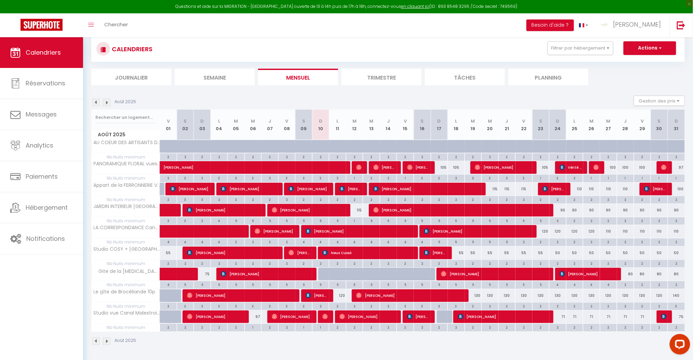
scroll to position [45, 0]
click at [61, 93] on link "Réservations" at bounding box center [41, 83] width 83 height 31
select select "not_cancelled"
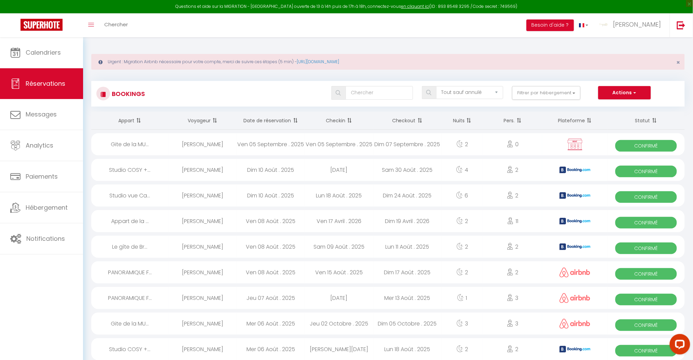
click at [281, 120] on th "Date de réservation" at bounding box center [271, 121] width 68 height 18
click at [36, 54] on span "Calendriers" at bounding box center [43, 52] width 35 height 9
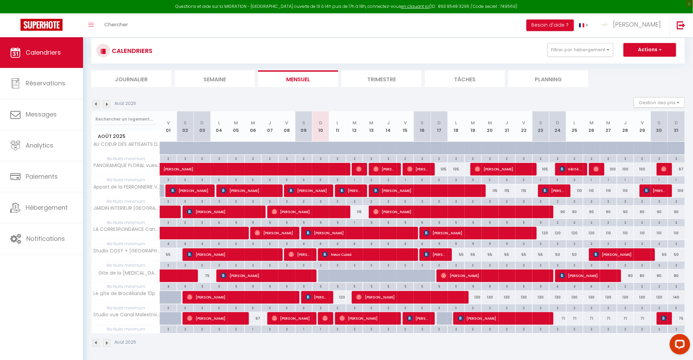
scroll to position [45, 0]
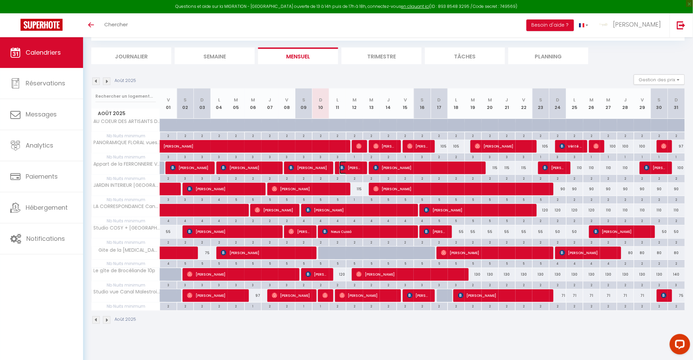
click at [356, 167] on span "[PERSON_NAME]" at bounding box center [351, 167] width 23 height 13
select select "OK"
select select "0"
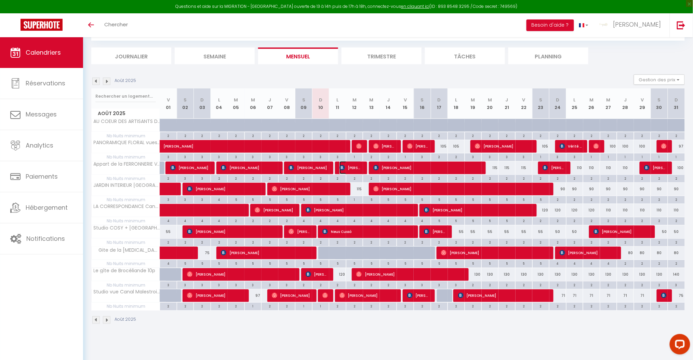
select select "1"
select select
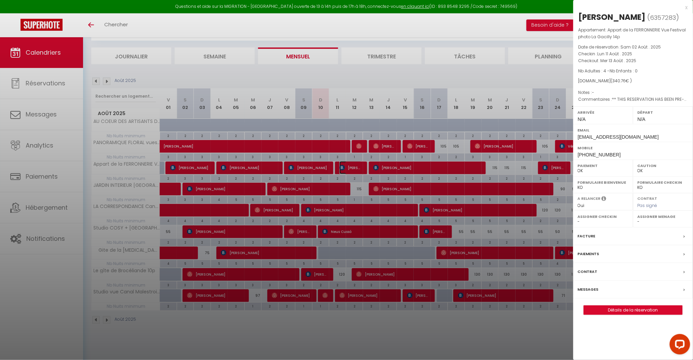
select select "41026"
click at [41, 85] on div at bounding box center [346, 180] width 693 height 360
click at [44, 83] on div at bounding box center [346, 180] width 693 height 360
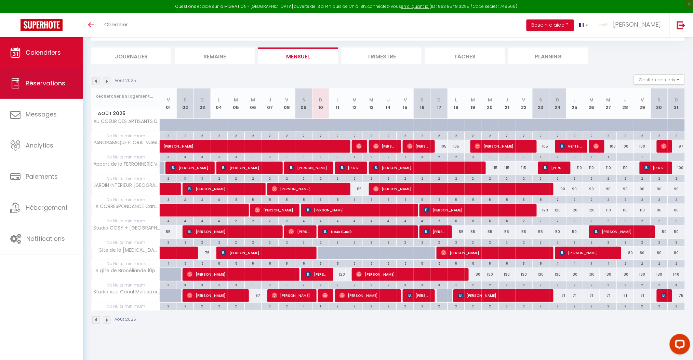
click at [40, 88] on link "Réservations" at bounding box center [41, 83] width 83 height 31
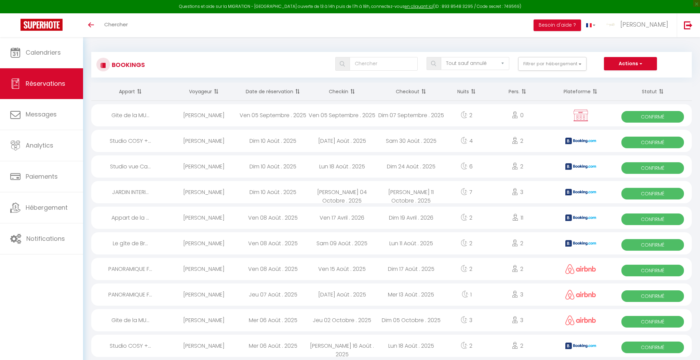
select select "not_cancelled"
